Goal: Task Accomplishment & Management: Manage account settings

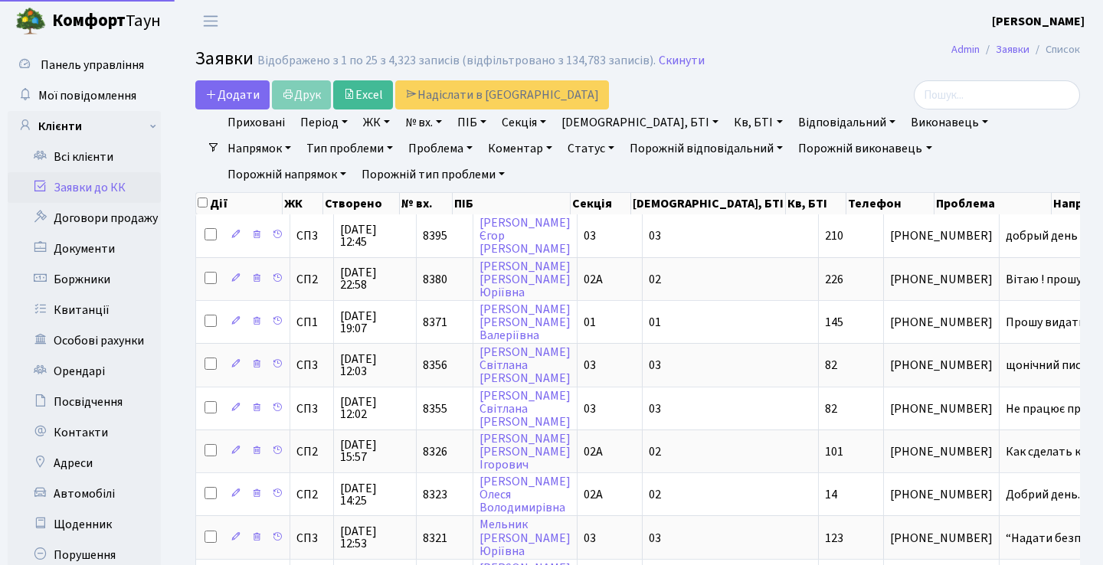
select select "25"
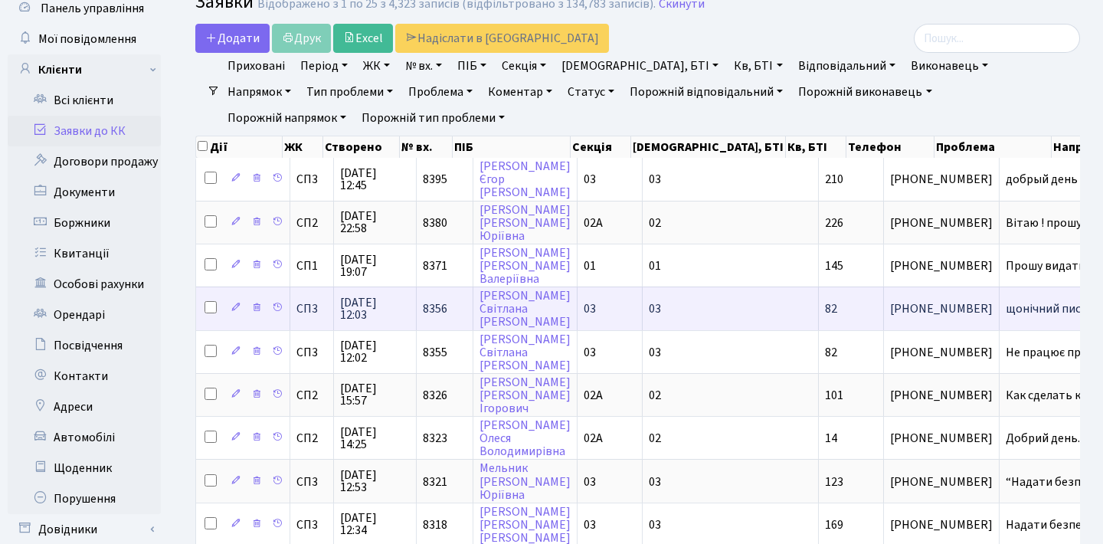
scroll to position [71, 0]
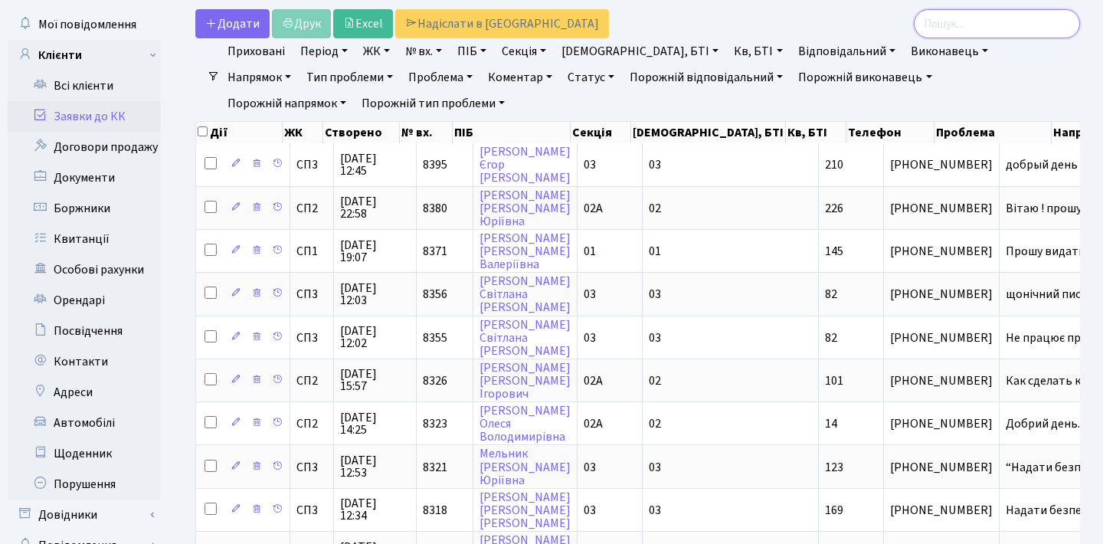
click at [978, 38] on input "search" at bounding box center [997, 23] width 166 height 29
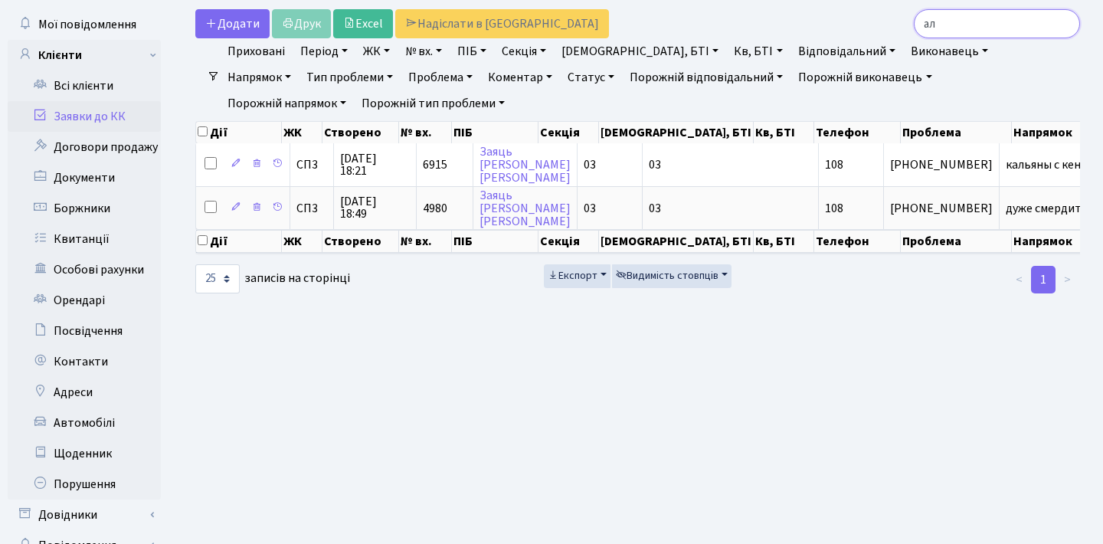
type input "а"
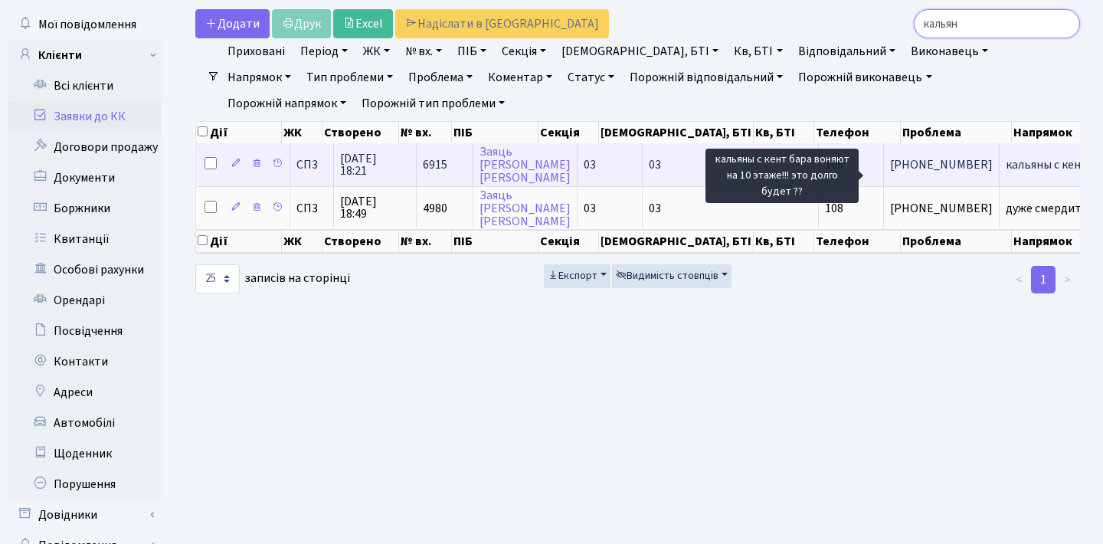
type input "кальян"
click at [1006, 173] on span "кальяны с кент[...]" at bounding box center [1054, 164] width 97 height 17
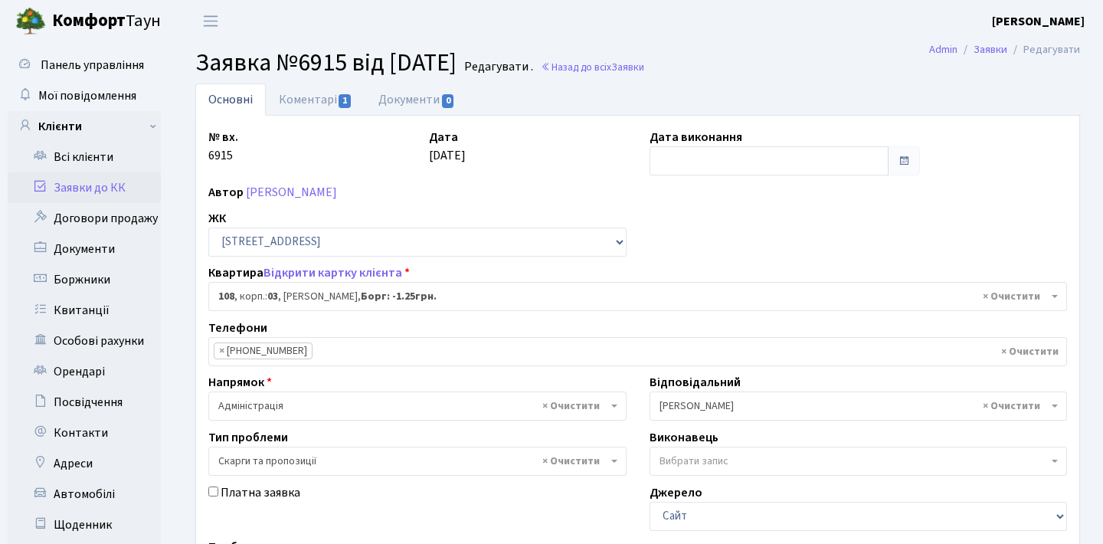
select select "20830"
select select "55"
click at [336, 101] on link "Коментарі 1" at bounding box center [316, 99] width 100 height 31
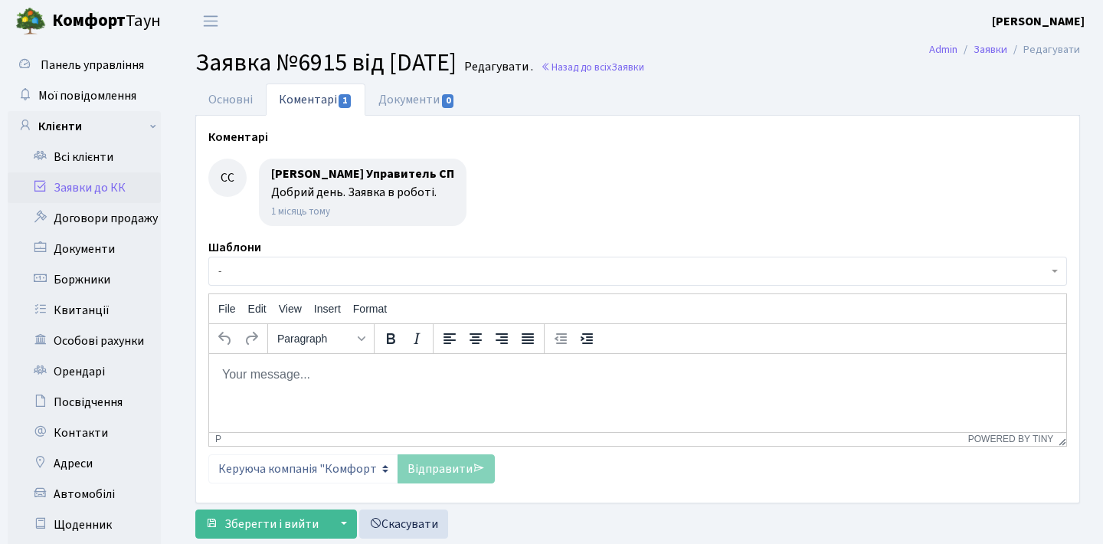
click at [122, 183] on link "Заявки до КК" at bounding box center [84, 187] width 153 height 31
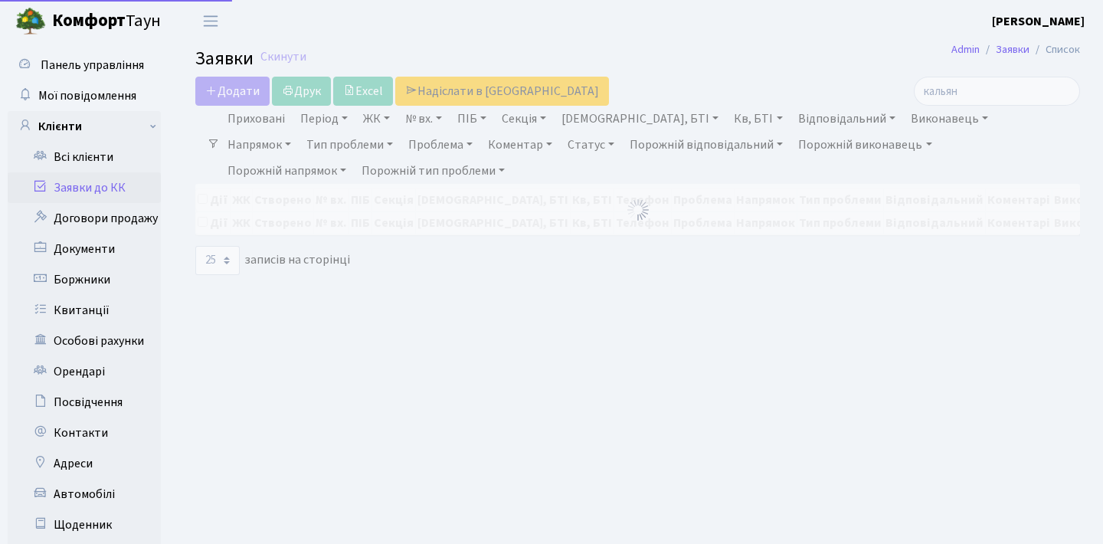
select select "25"
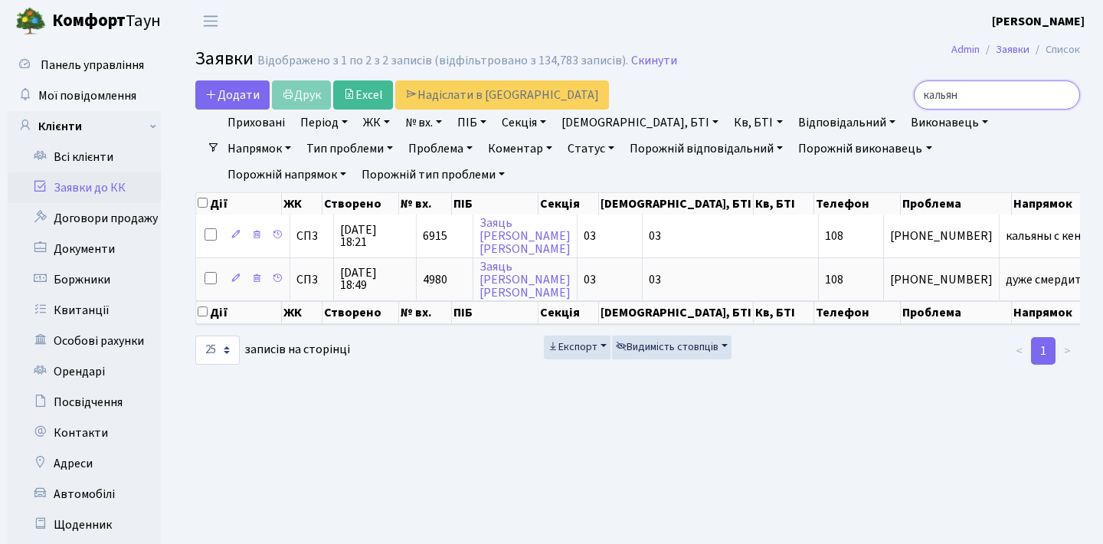
click at [1065, 95] on input "кальян" at bounding box center [997, 94] width 166 height 29
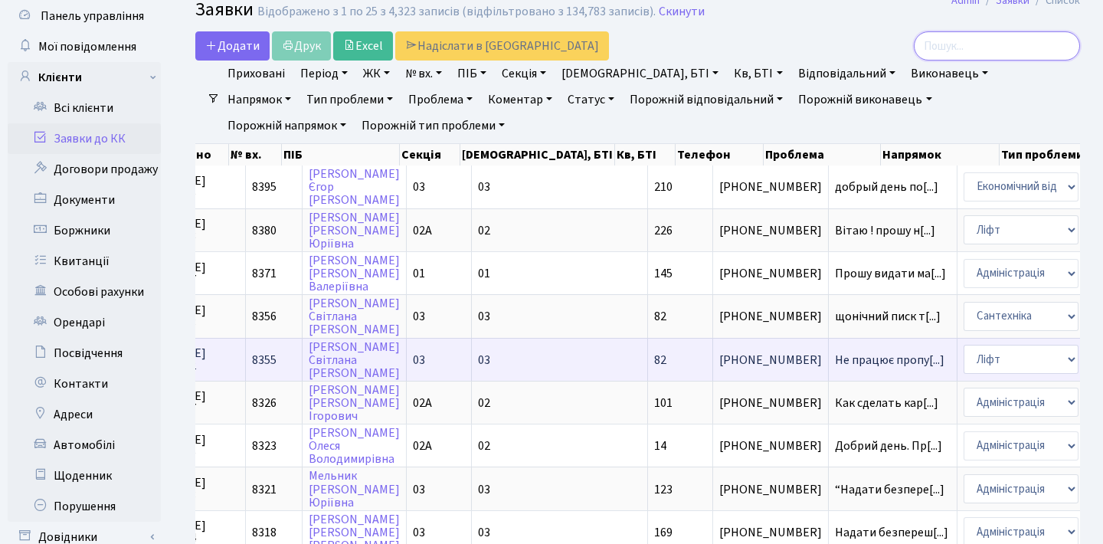
scroll to position [52, 0]
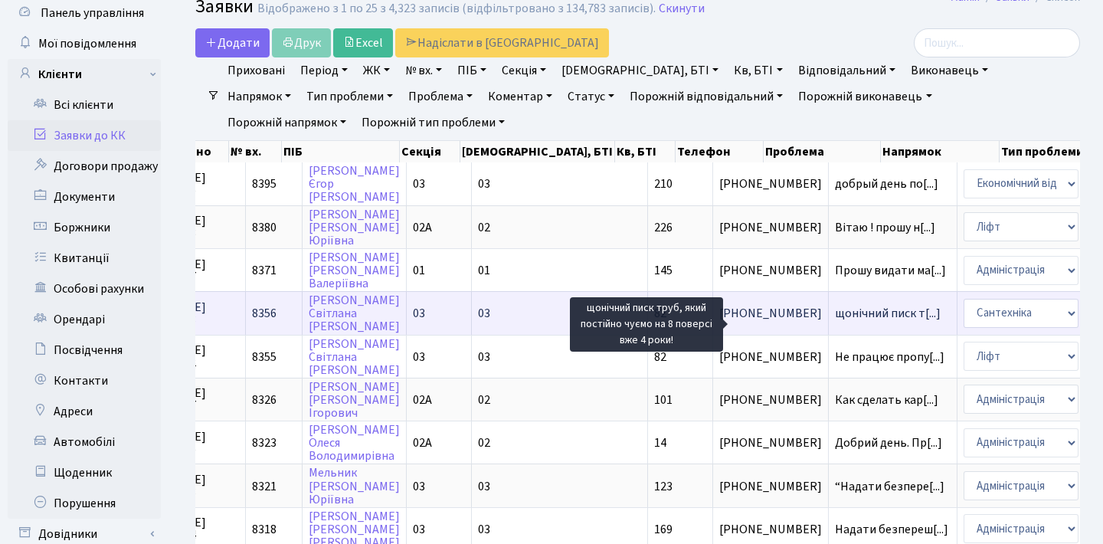
click at [835, 322] on span "щонічний писк т[...]" at bounding box center [888, 313] width 106 height 17
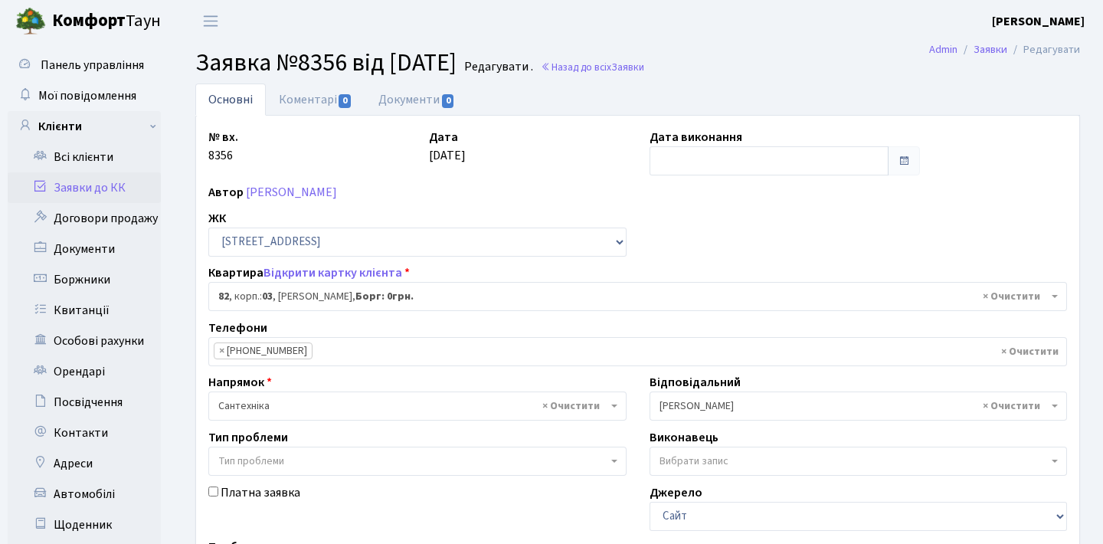
select select "20804"
click at [113, 182] on link "Заявки до КК" at bounding box center [84, 187] width 153 height 31
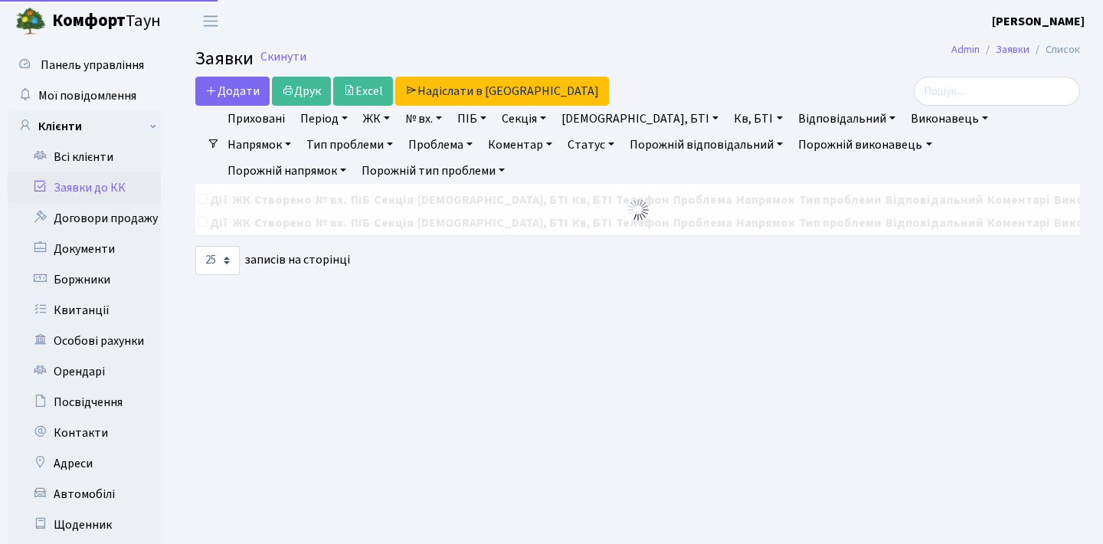
select select "25"
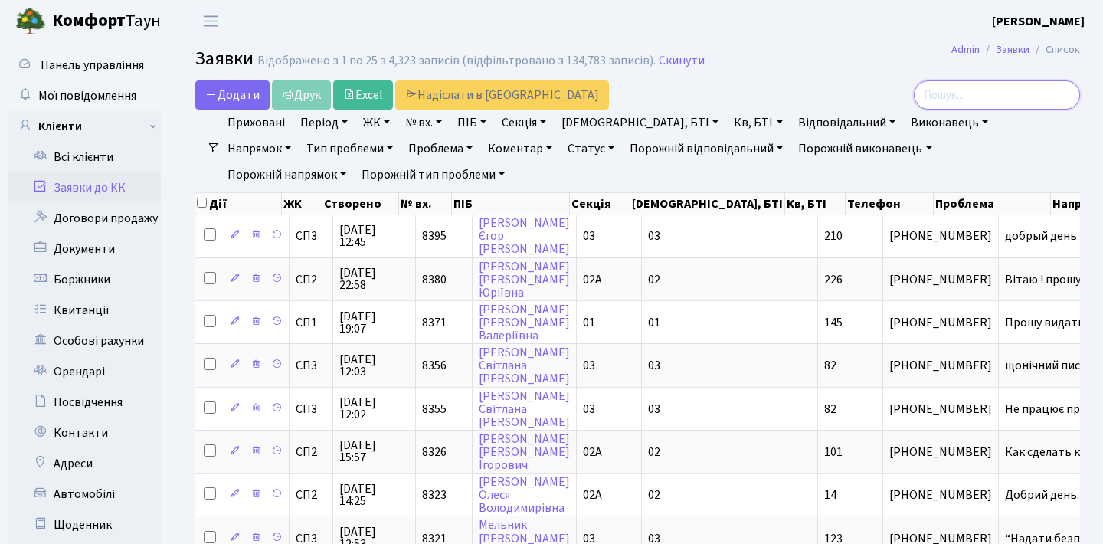
click at [958, 98] on input "search" at bounding box center [997, 94] width 166 height 29
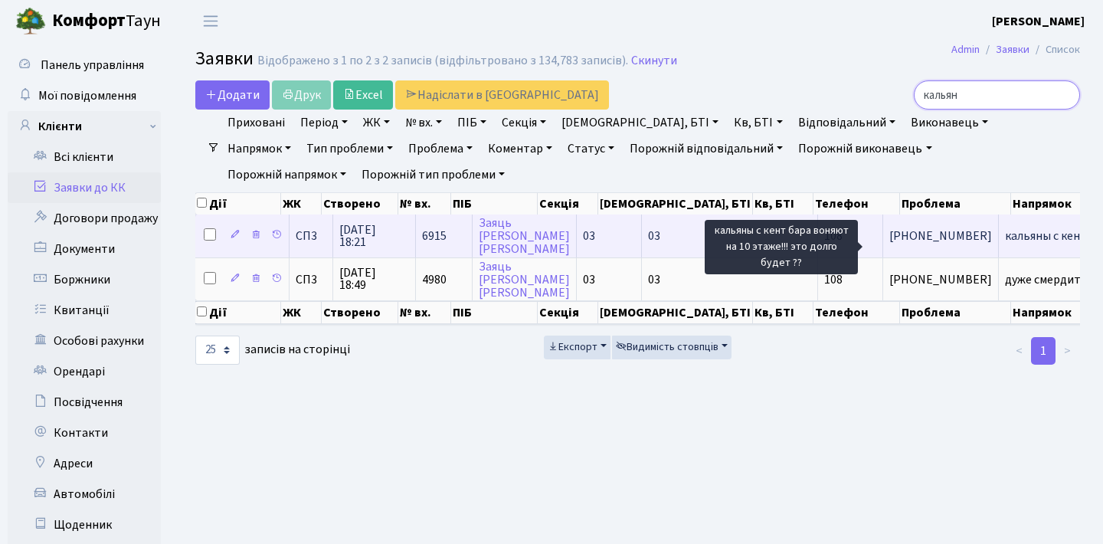
type input "кальян"
click at [1005, 244] on span "кальяны с кент[...]" at bounding box center [1053, 236] width 97 height 17
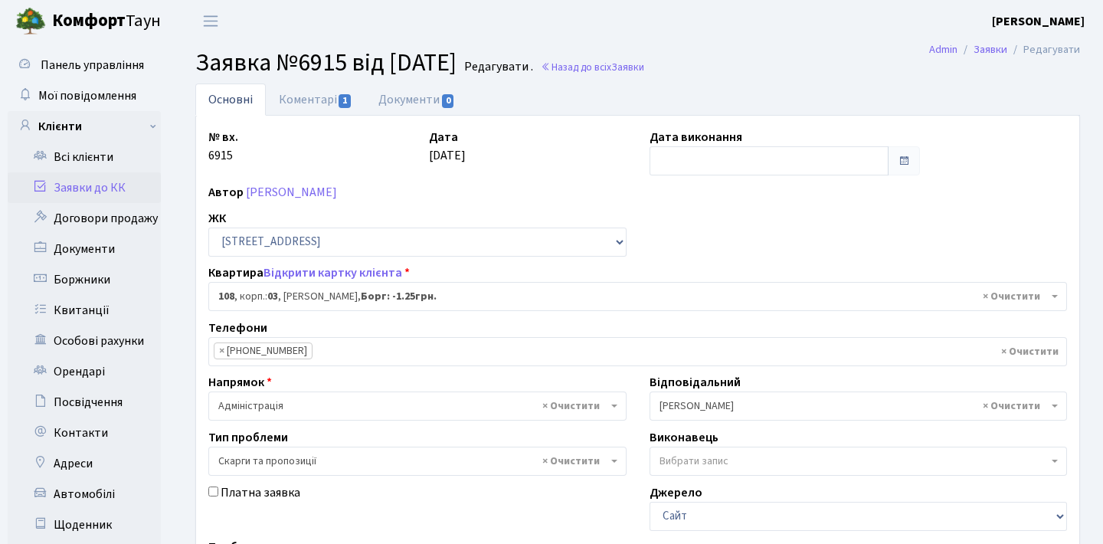
select select "20830"
select select "55"
click at [87, 189] on link "Заявки до КК" at bounding box center [84, 187] width 153 height 31
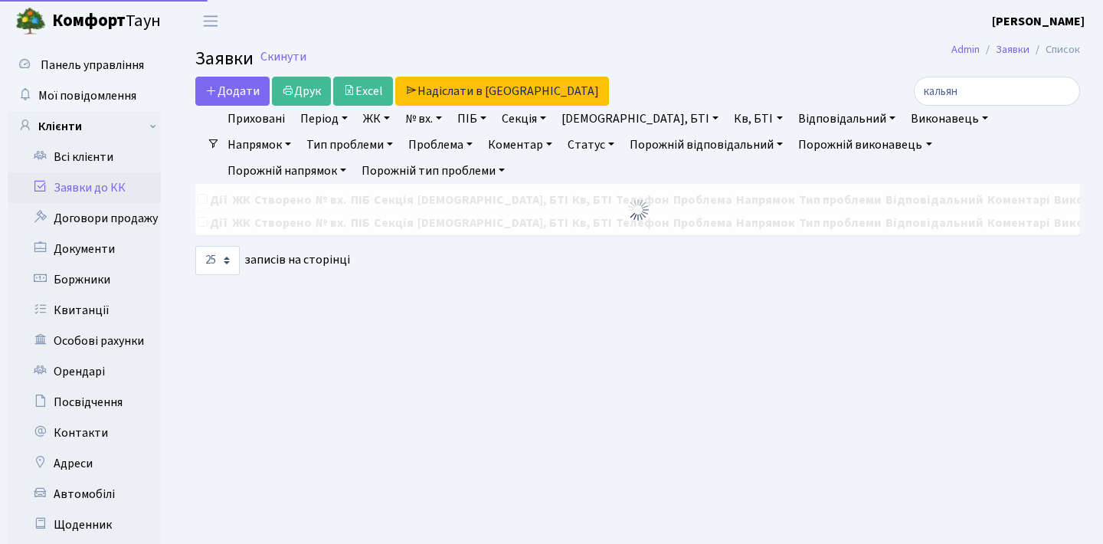
select select "25"
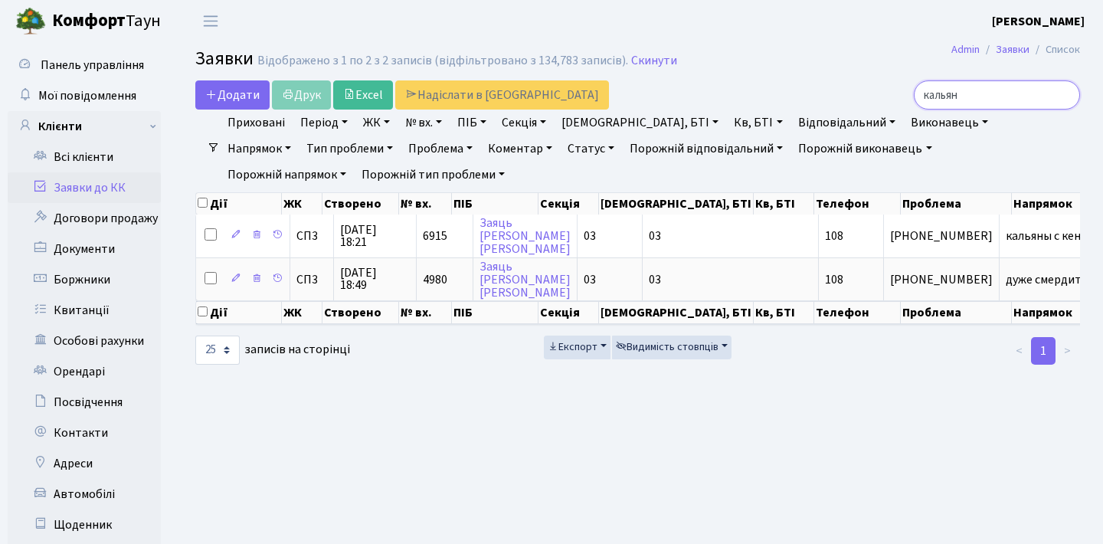
drag, startPoint x: 968, startPoint y: 93, endPoint x: 915, endPoint y: 88, distance: 53.1
click at [918, 92] on input "кальян" at bounding box center [997, 94] width 166 height 29
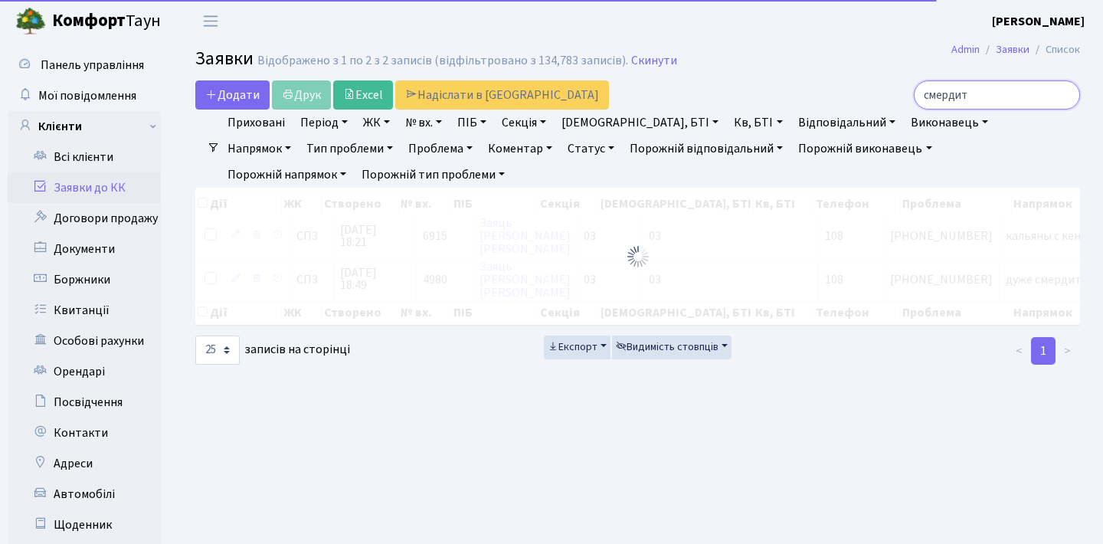
type input "смердить"
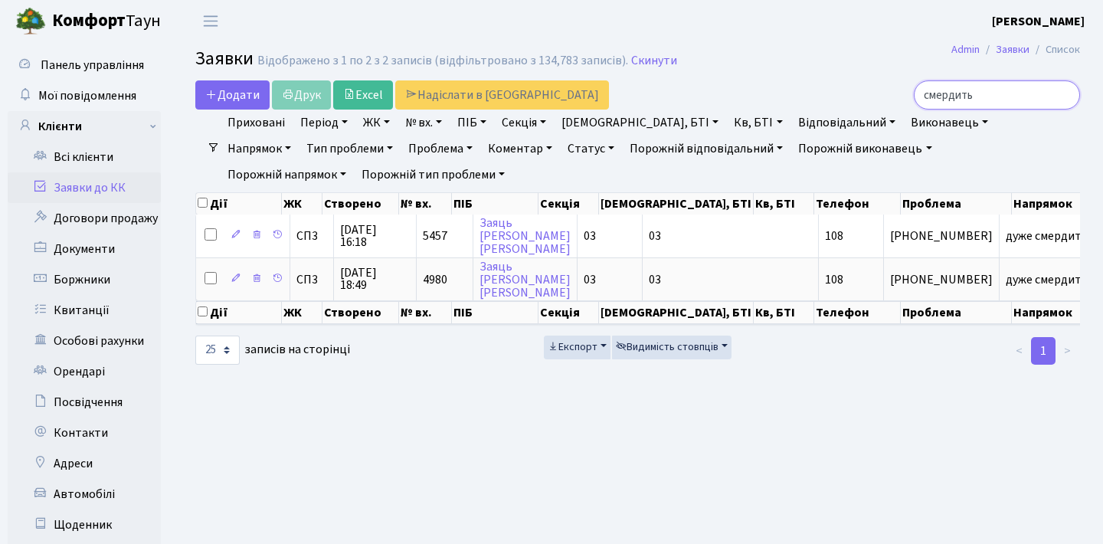
click at [1061, 98] on input "смердить" at bounding box center [997, 94] width 166 height 29
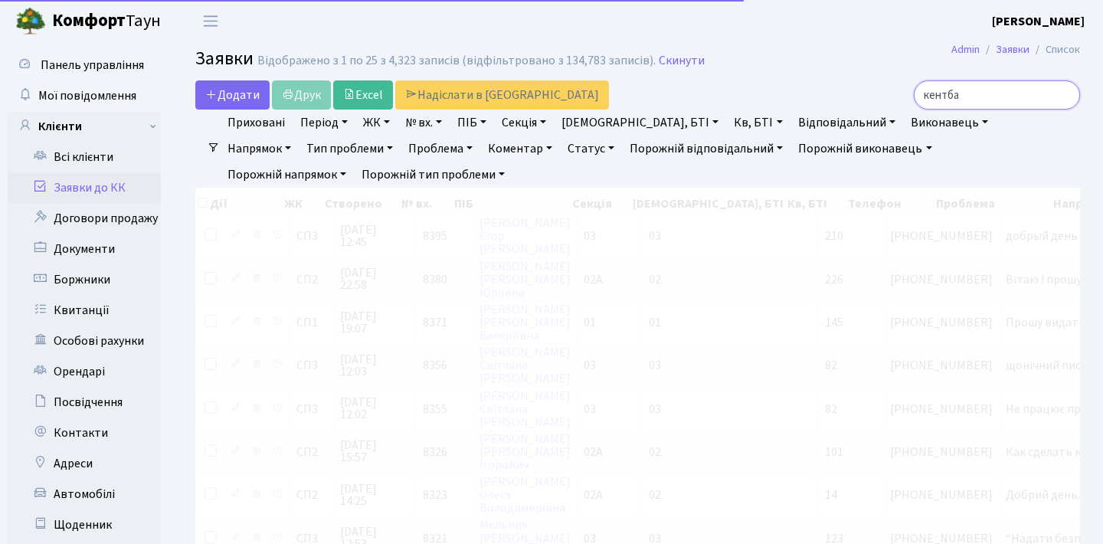
type input "кентбар"
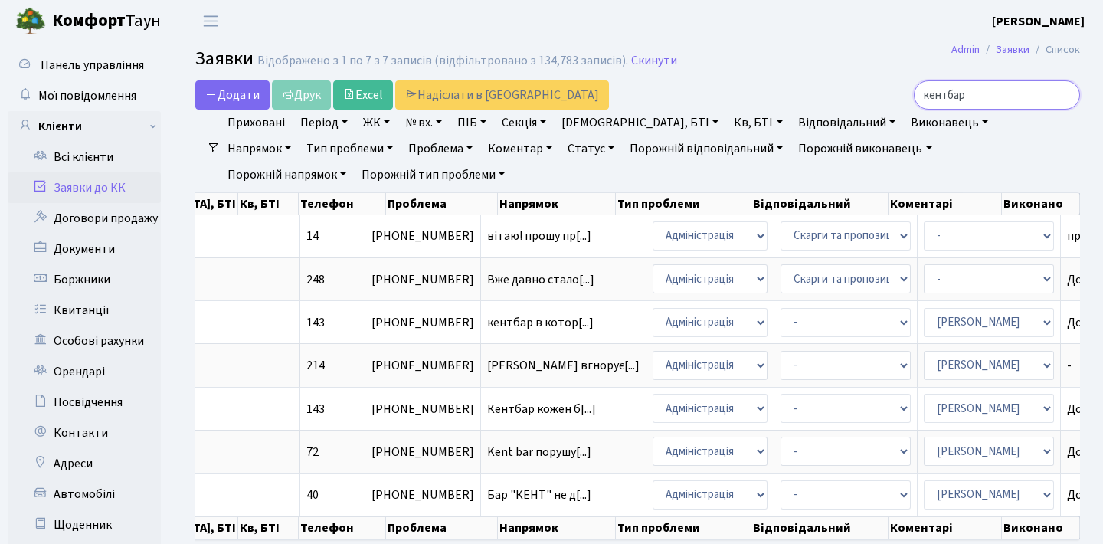
click at [1066, 93] on input "кентбар" at bounding box center [997, 94] width 166 height 29
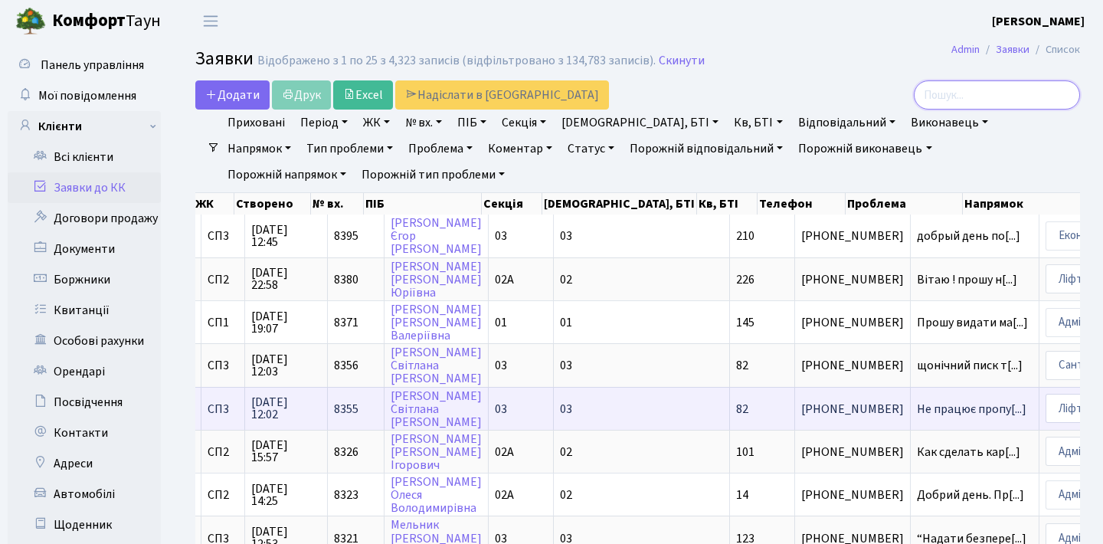
scroll to position [0, 11]
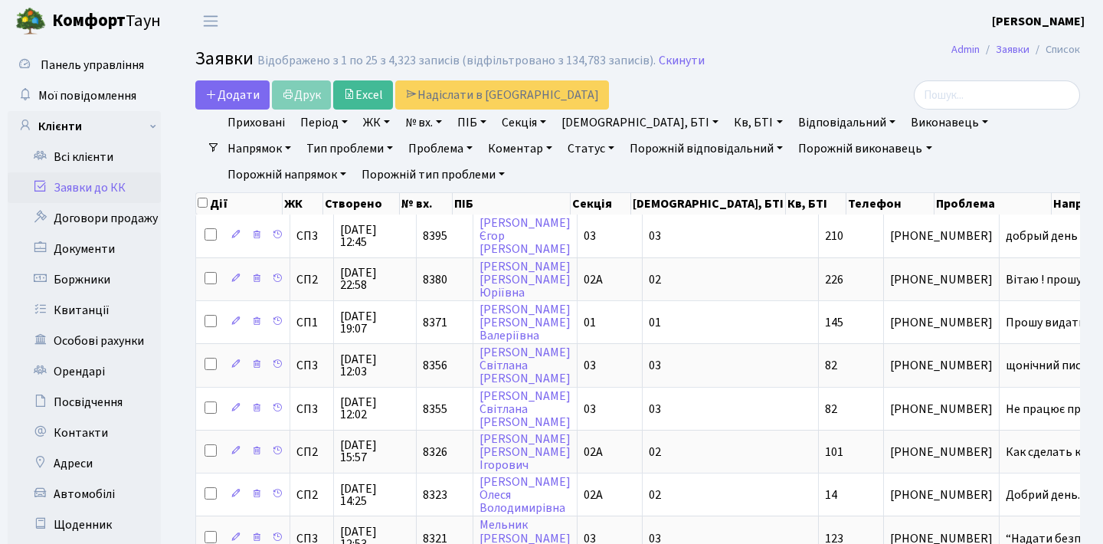
click at [795, 2] on header "Комфорт Таун Анна Г. Мій обліковий запис Вийти" at bounding box center [551, 21] width 1103 height 42
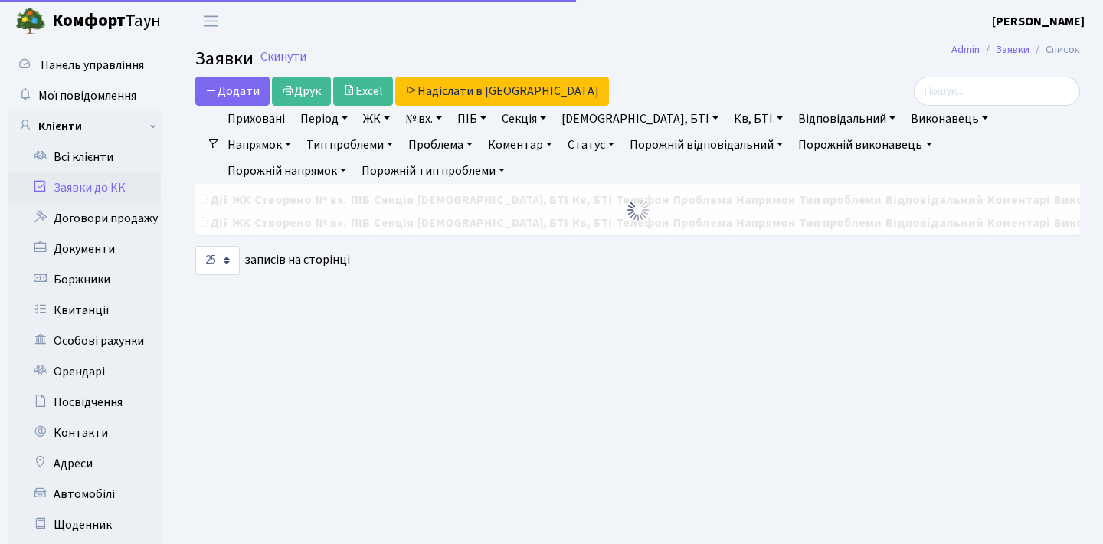
select select "25"
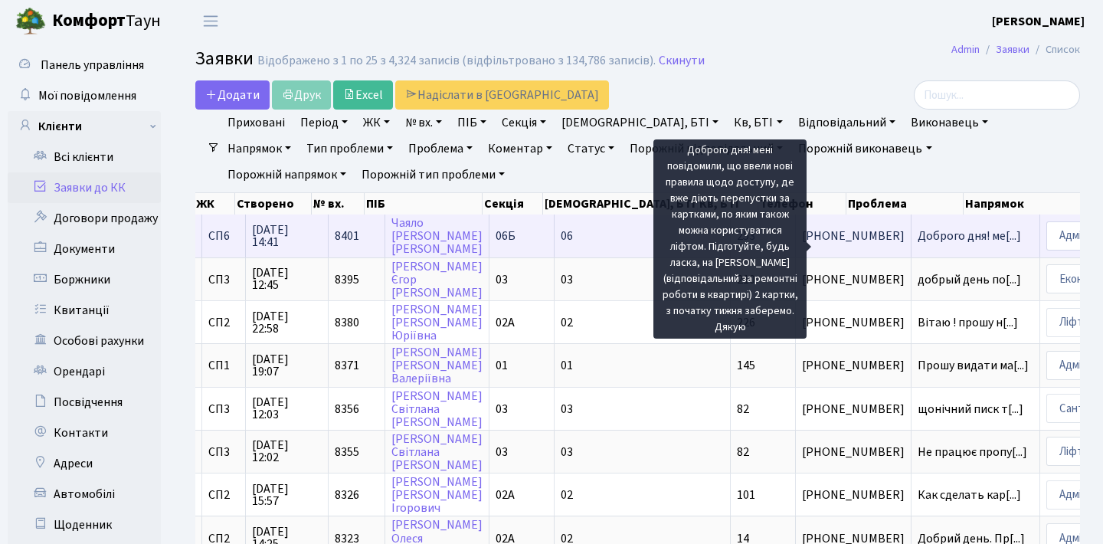
scroll to position [0, 72]
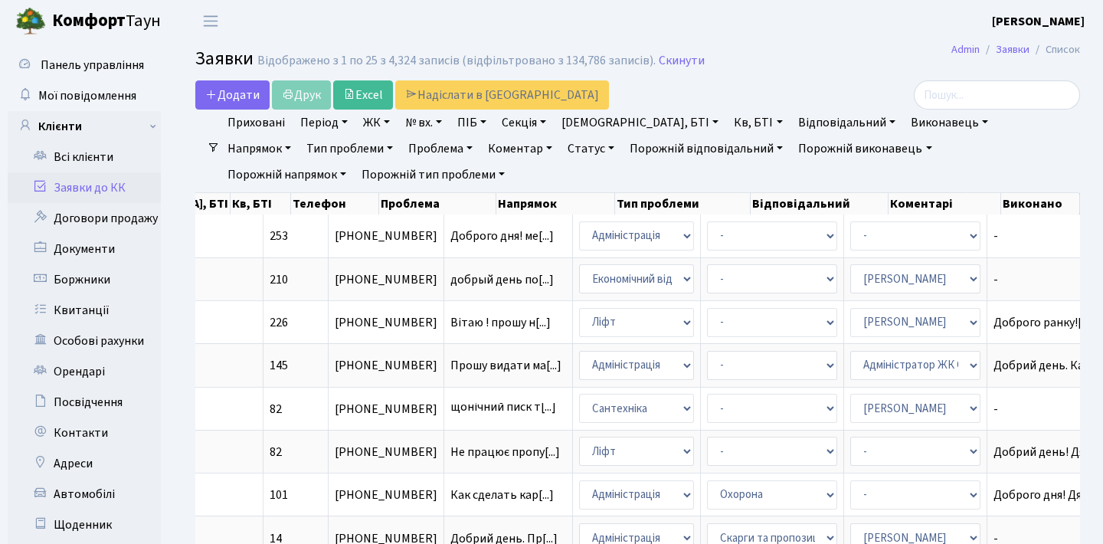
click at [837, 54] on h2 "Заявки Відображено з 1 по 25 з 4,324 записів (відфільтровано з 134,786 записів)…" at bounding box center [637, 61] width 885 height 26
click at [846, 2] on header "[PERSON_NAME] Мій обліковий запис Вийти" at bounding box center [551, 21] width 1103 height 42
